Goal: Complete application form

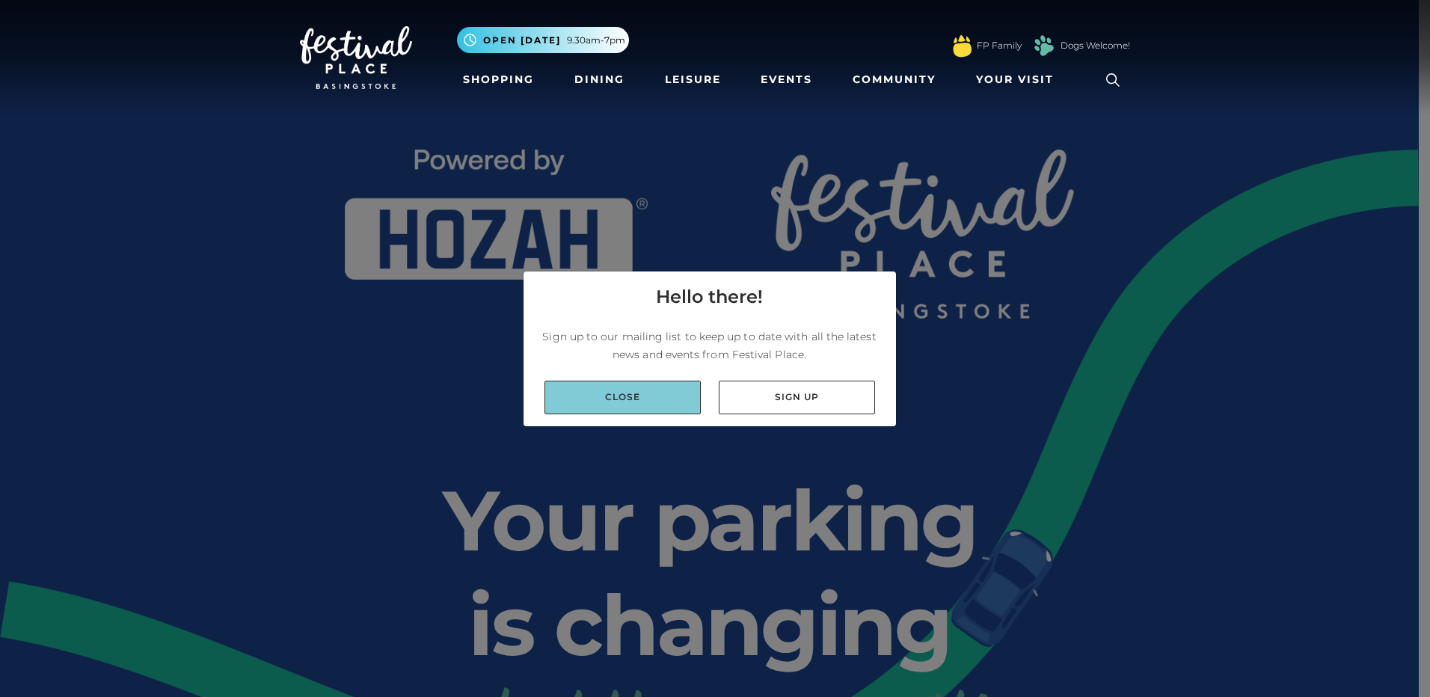
click at [647, 395] on link "Close" at bounding box center [622, 398] width 156 height 34
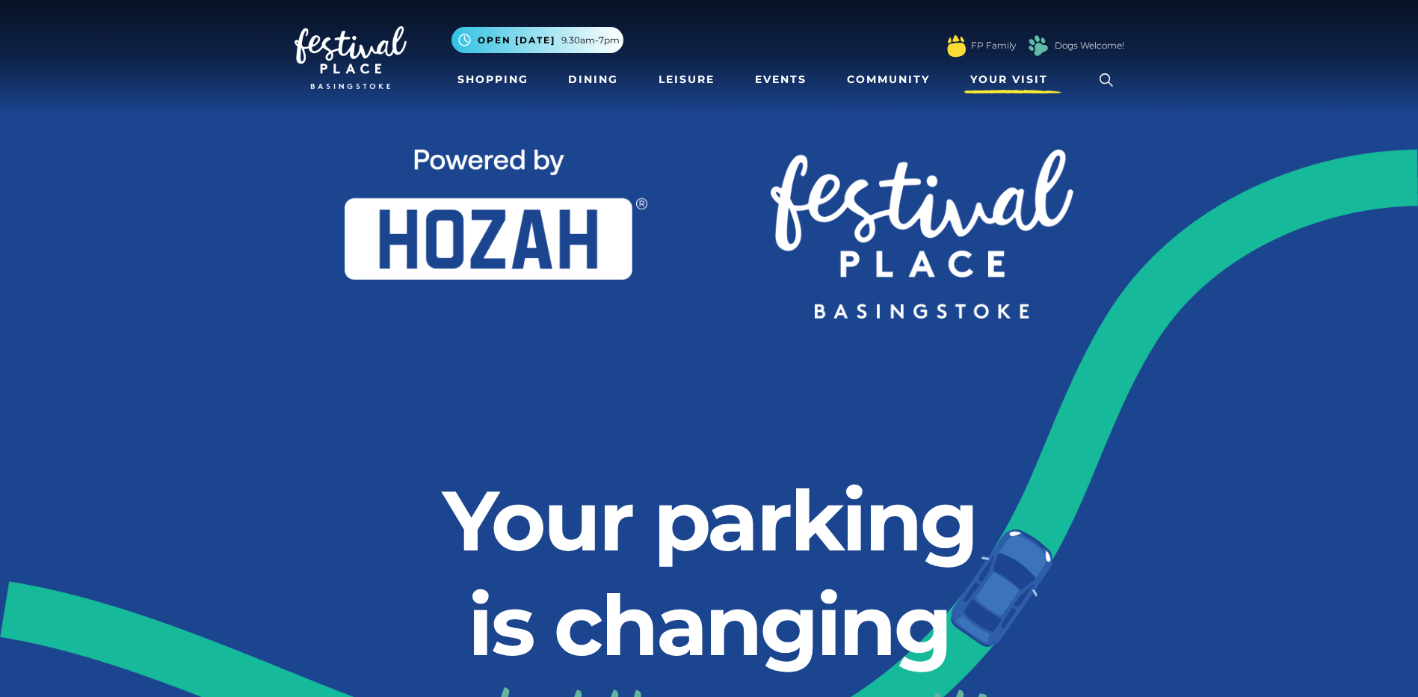
click at [984, 82] on span "Your Visit" at bounding box center [1009, 80] width 78 height 16
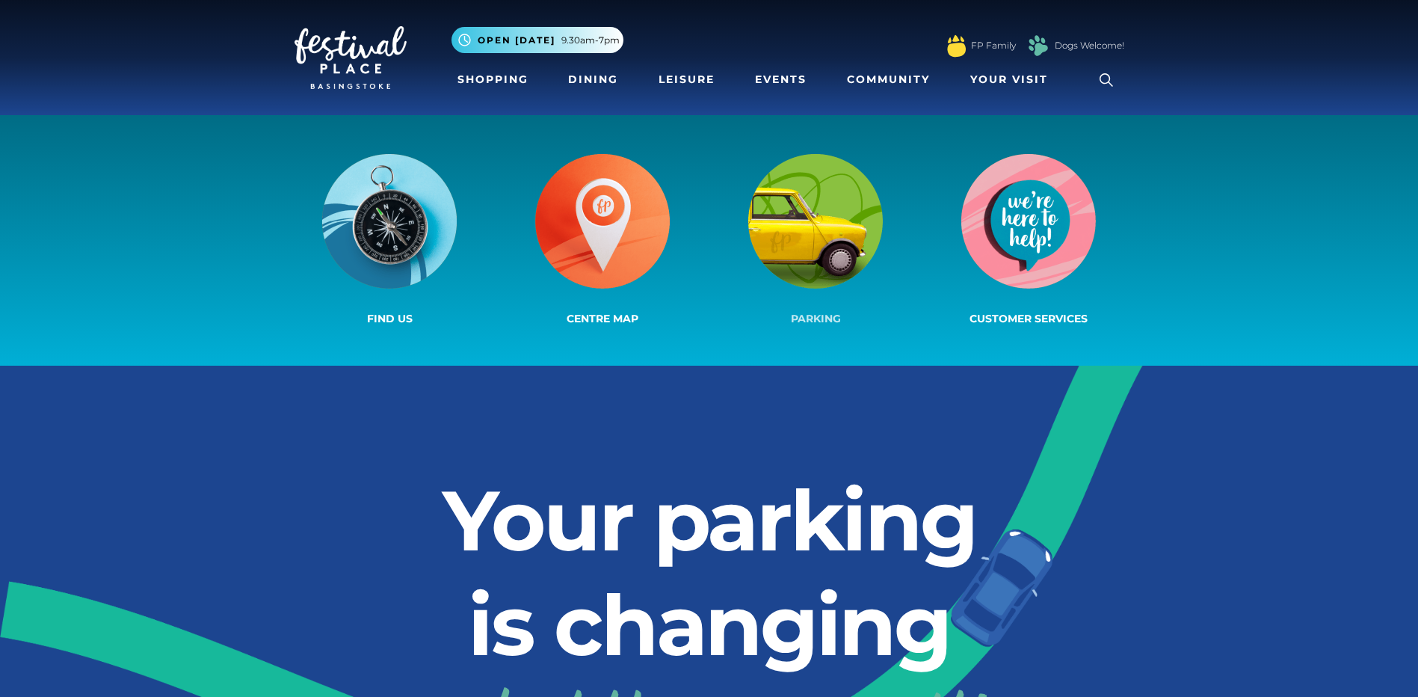
click at [810, 239] on img at bounding box center [815, 221] width 135 height 135
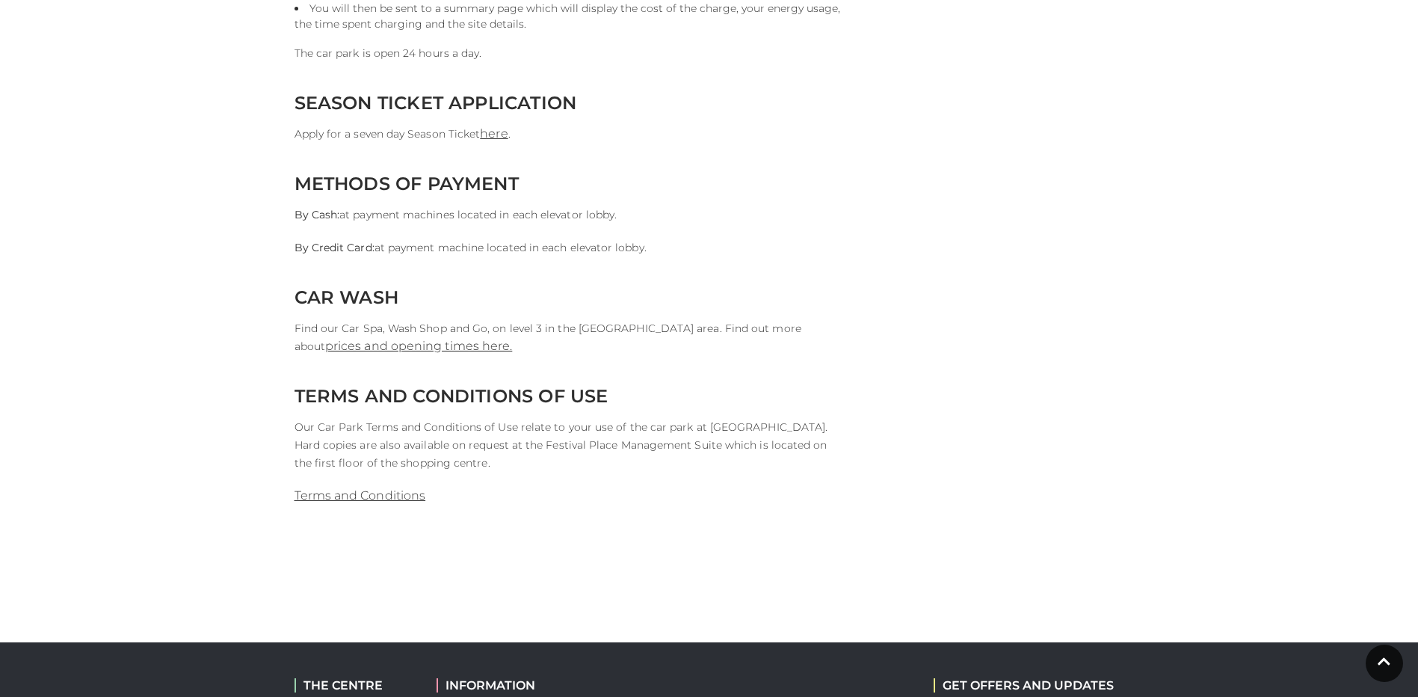
scroll to position [1421, 0]
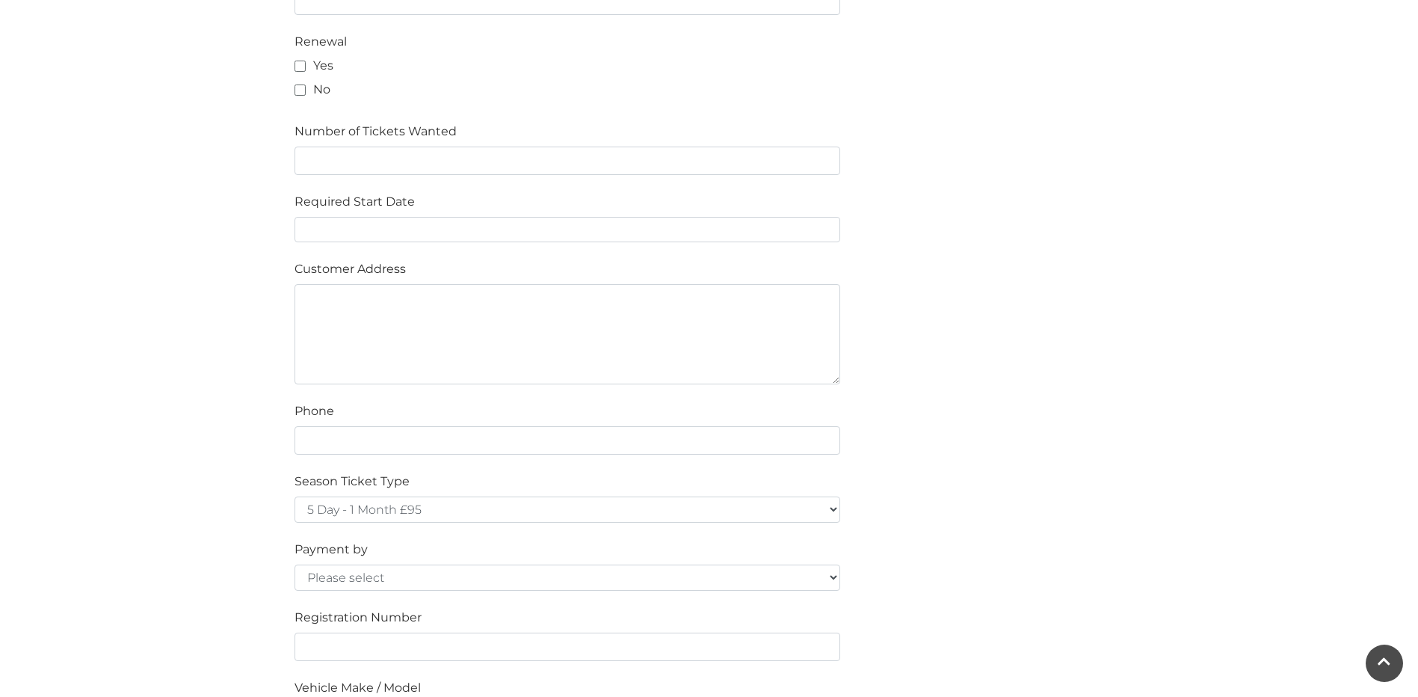
scroll to position [972, 0]
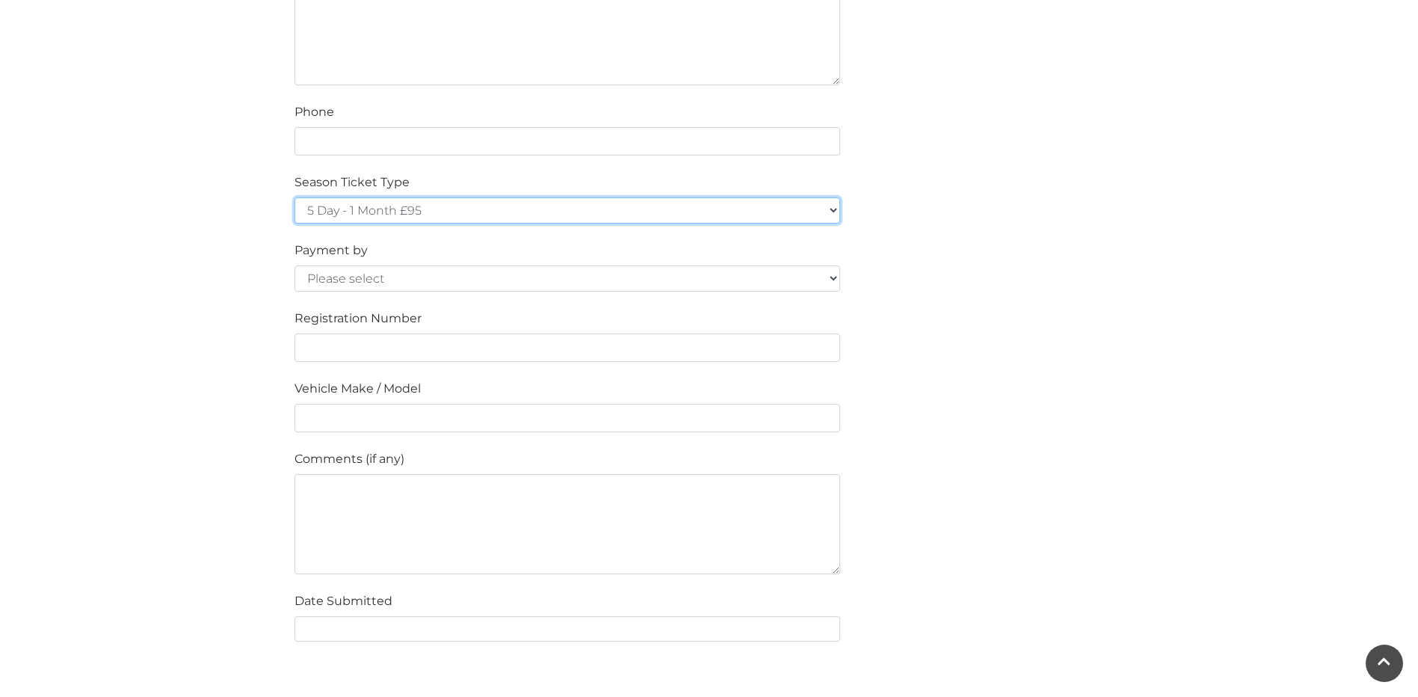
click at [742, 216] on select "5 Day - 1 Month £95 5 Day - 3 Months £270 (£90 a month standing order) 5 Day - …" at bounding box center [568, 210] width 546 height 26
select select "5 Day - 1 Year £960 (£80 a month standing order)"
click at [295, 197] on select "5 Day - 1 Month £95 5 Day - 3 Months £270 (£90 a month standing order) 5 Day - …" at bounding box center [568, 210] width 546 height 26
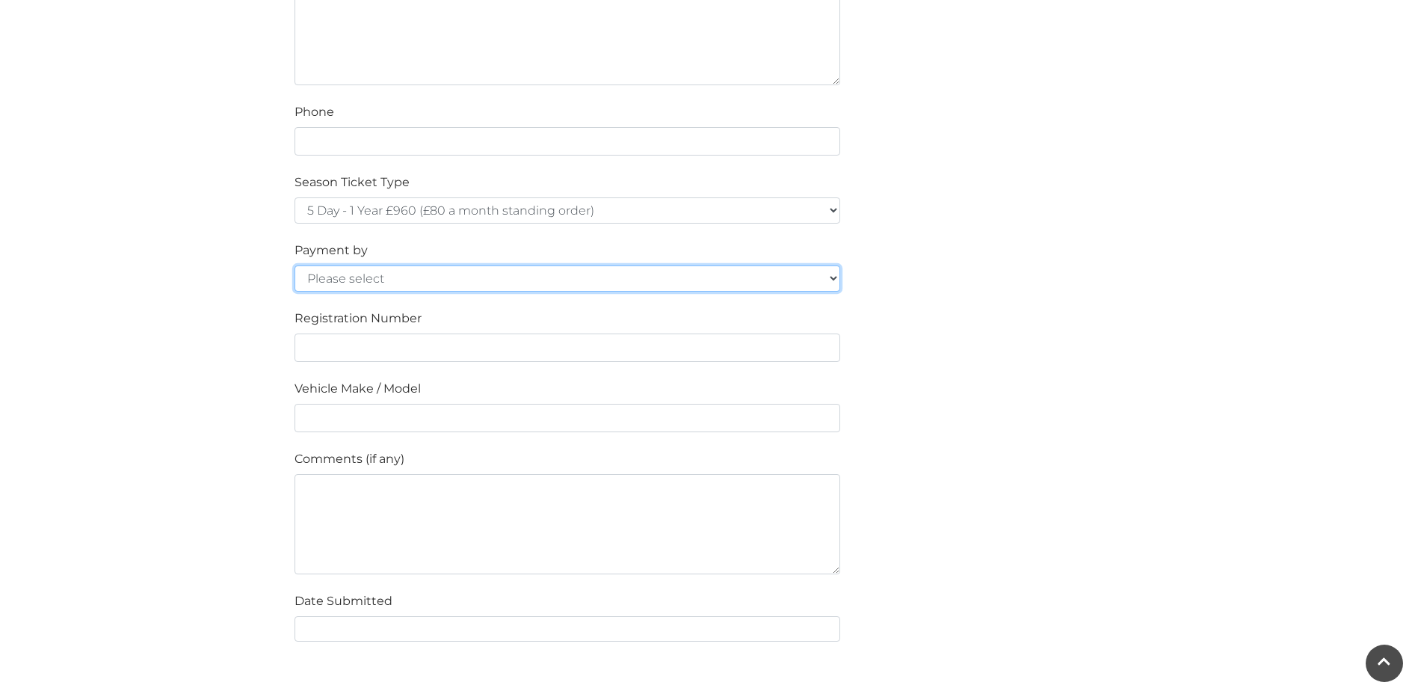
click at [631, 282] on select "Please select Cash Credit / Debit Card Invoice Standing Order" at bounding box center [568, 278] width 546 height 26
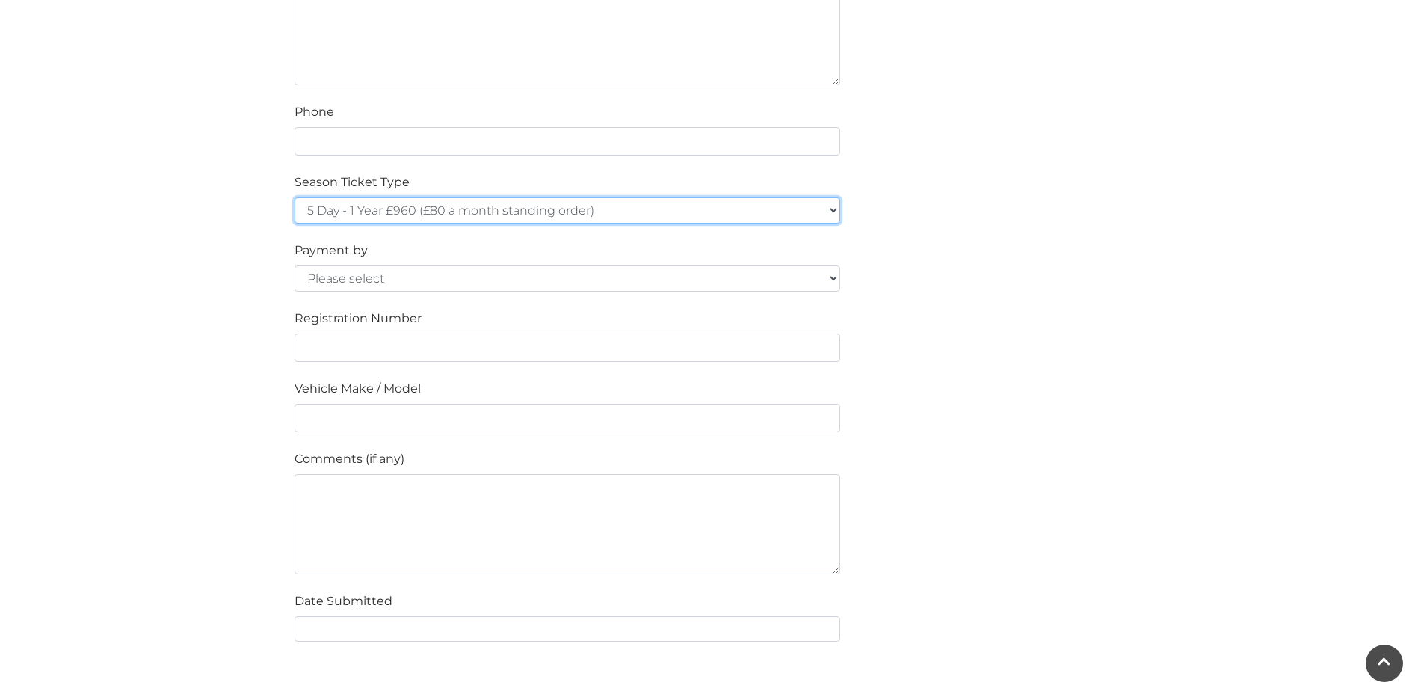
click at [603, 215] on select "5 Day - 1 Month £95 5 Day - 3 Months £270 (£90 a month standing order) 5 Day - …" at bounding box center [568, 210] width 546 height 26
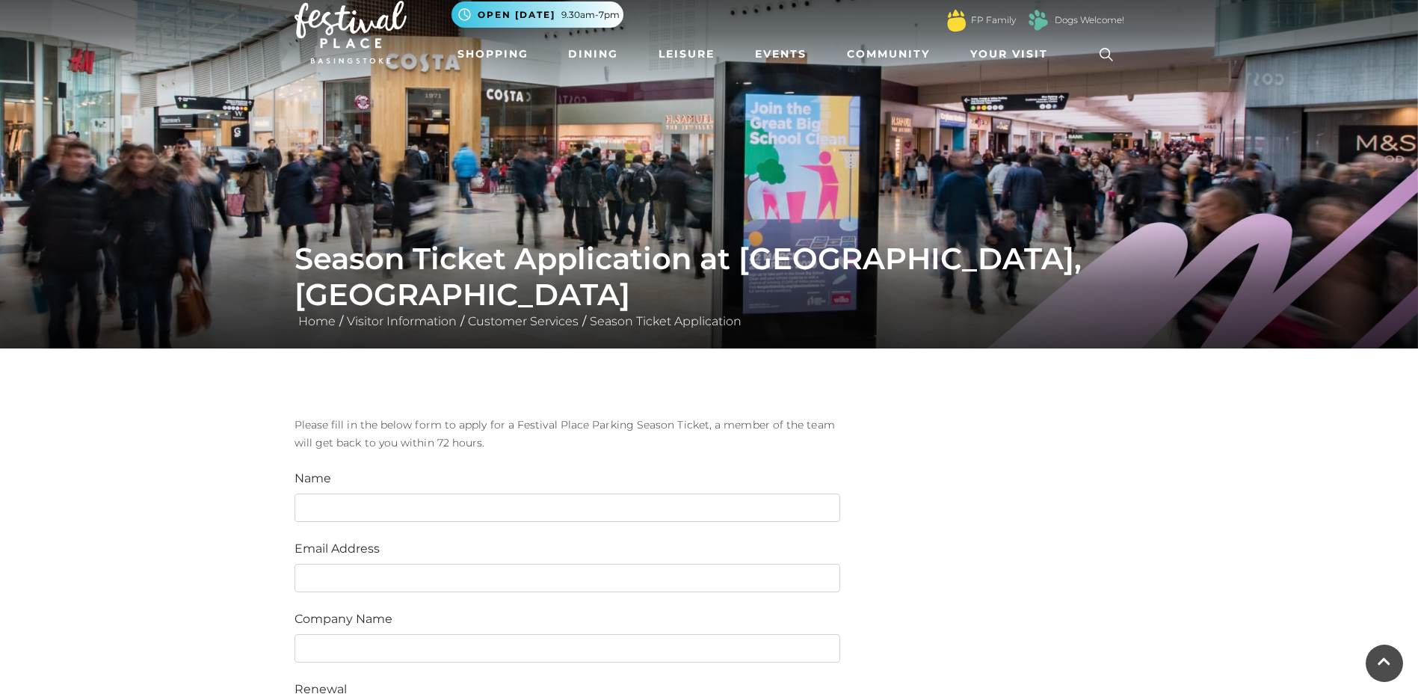
scroll to position [0, 0]
